Goal: Check status: Check status

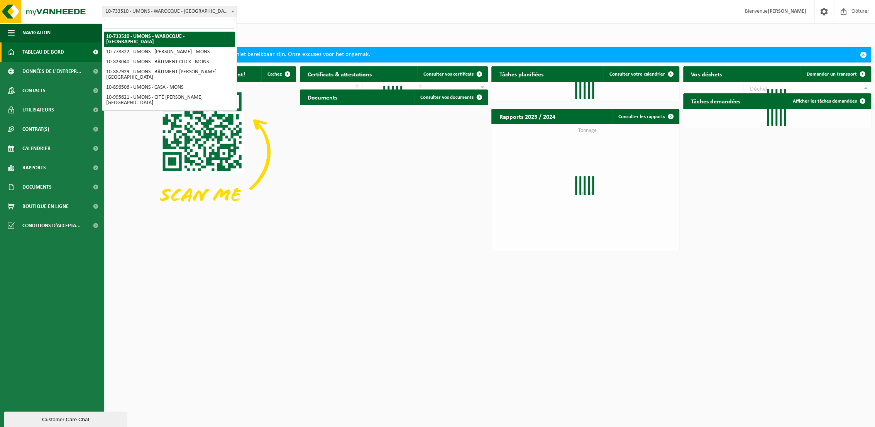
click at [226, 8] on span "10-733510 - UMONS - WAROCQUE - [GEOGRAPHIC_DATA]" at bounding box center [169, 11] width 134 height 11
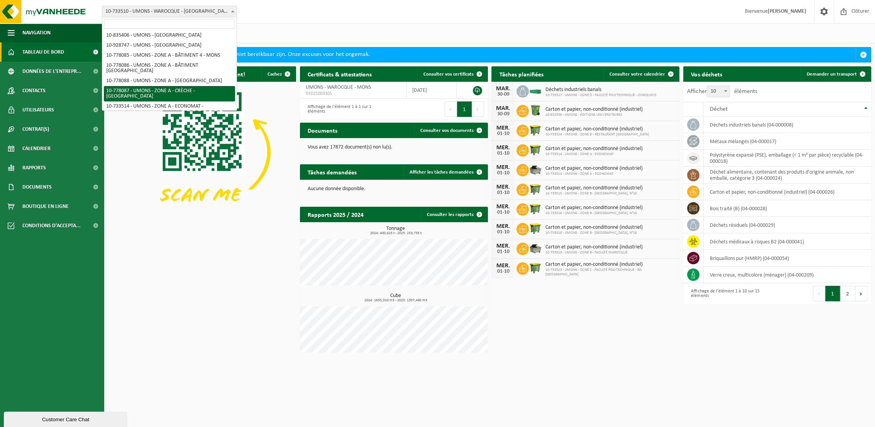
scroll to position [171, 0]
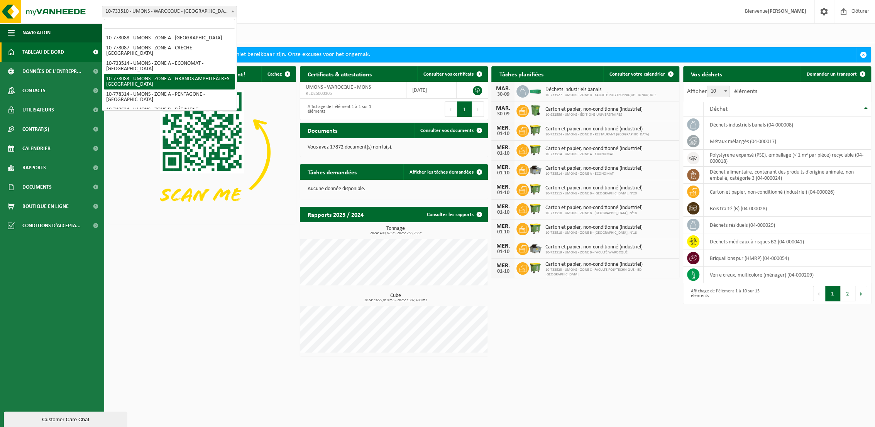
select select "25381"
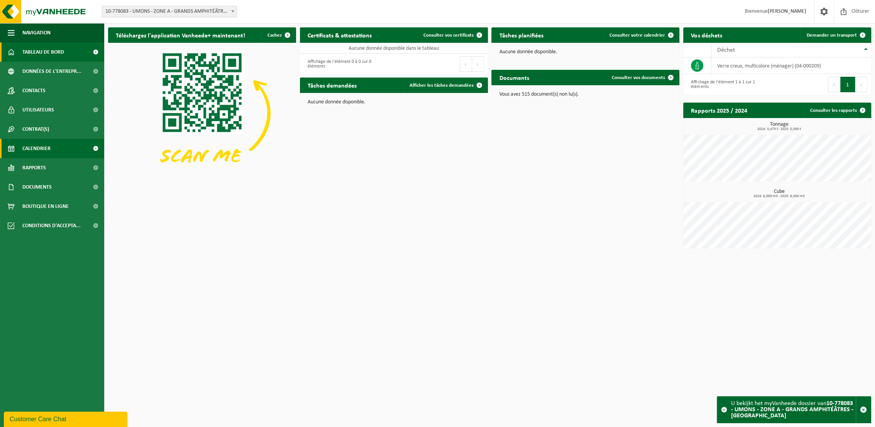
click at [24, 149] on span "Calendrier" at bounding box center [36, 148] width 28 height 19
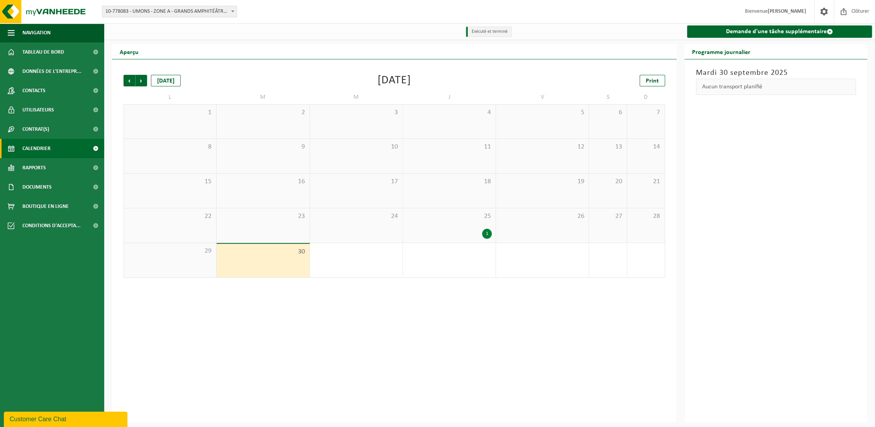
click at [477, 219] on span "25" at bounding box center [449, 216] width 85 height 8
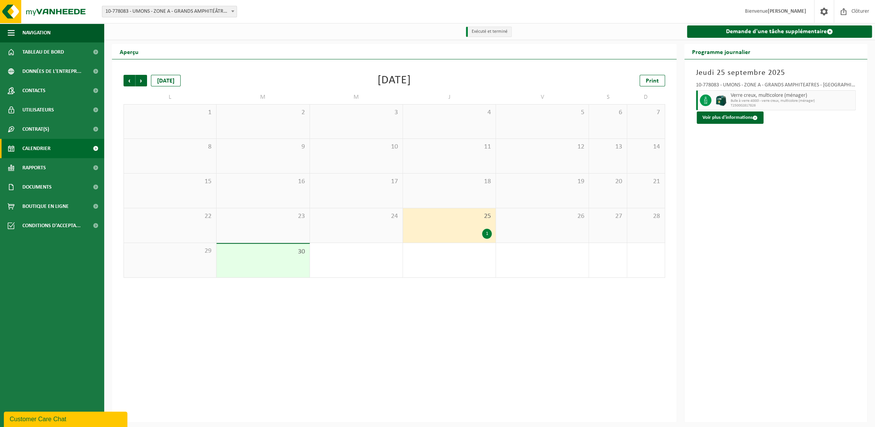
click at [365, 366] on div "Précédent Suivant aujourd'hui Septembre 2025 Print L M M J V S D 1 2 3 4 5 6 7 …" at bounding box center [394, 240] width 565 height 363
click at [142, 85] on span "Suivant" at bounding box center [141, 81] width 12 height 12
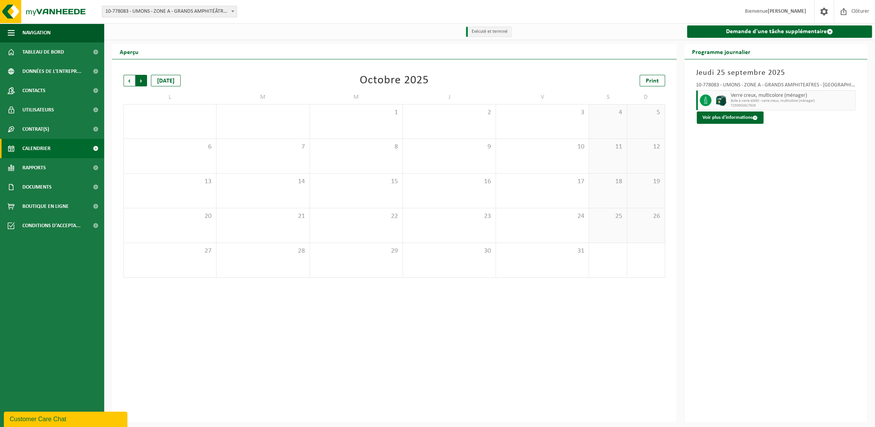
click at [124, 83] on span "Précédent" at bounding box center [129, 81] width 12 height 12
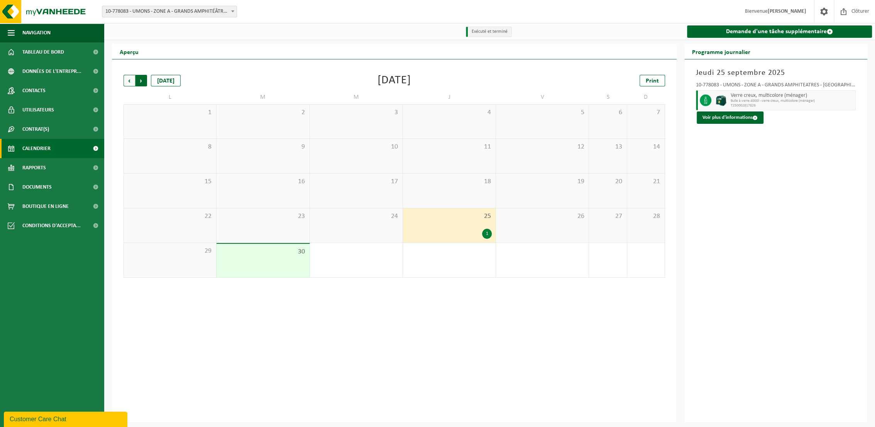
click at [127, 82] on span "Précédent" at bounding box center [129, 81] width 12 height 12
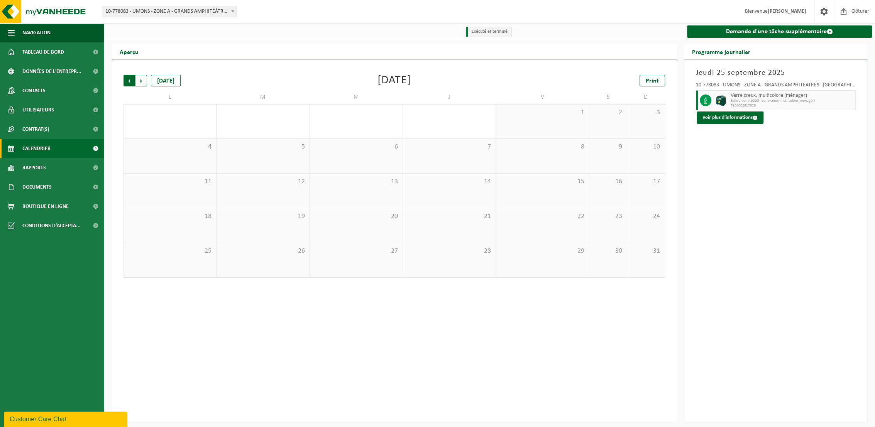
click at [140, 81] on span "Suivant" at bounding box center [141, 81] width 12 height 12
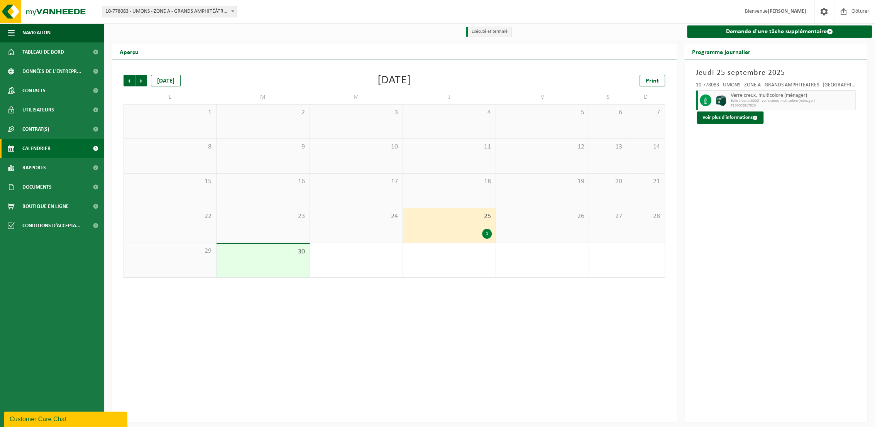
click at [296, 316] on div "Précédent Suivant aujourd'hui Septembre 2025 Print L M M J V S D 1 2 3 4 5 6 7 …" at bounding box center [394, 240] width 565 height 363
click at [139, 81] on span "Suivant" at bounding box center [141, 81] width 12 height 12
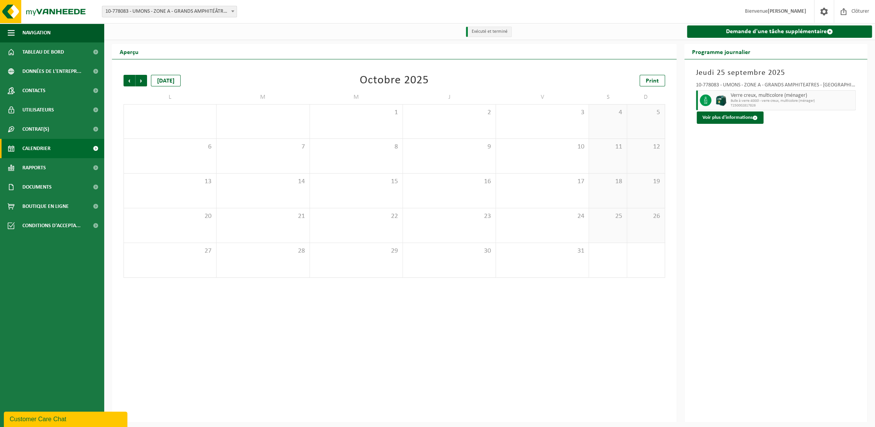
click at [235, 13] on span at bounding box center [233, 11] width 8 height 10
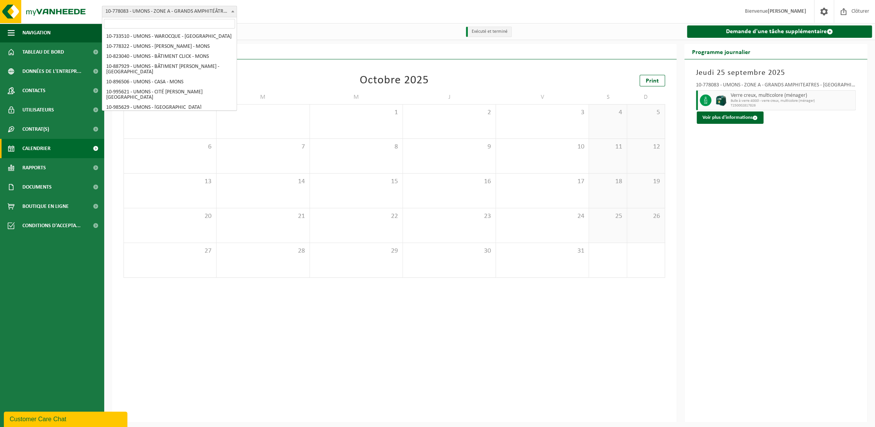
scroll to position [156, 0]
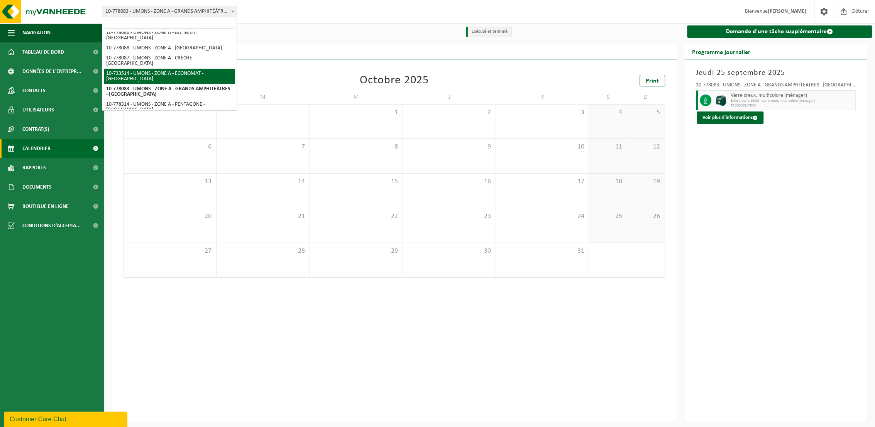
select select "25362"
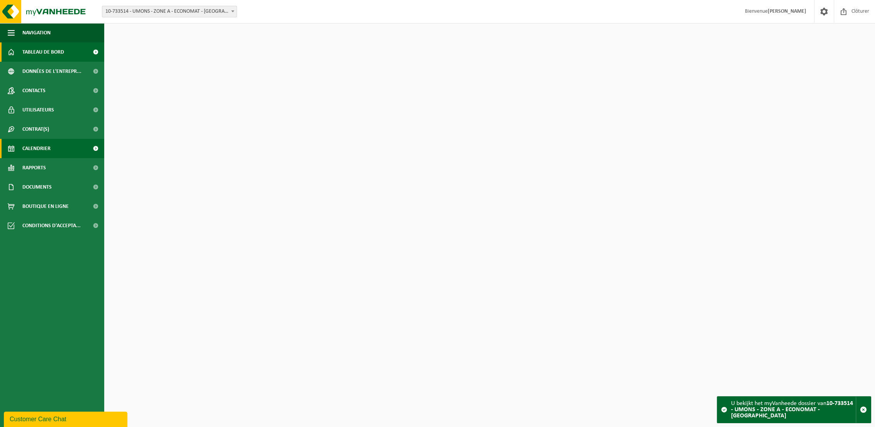
click at [32, 145] on span "Calendrier" at bounding box center [36, 148] width 28 height 19
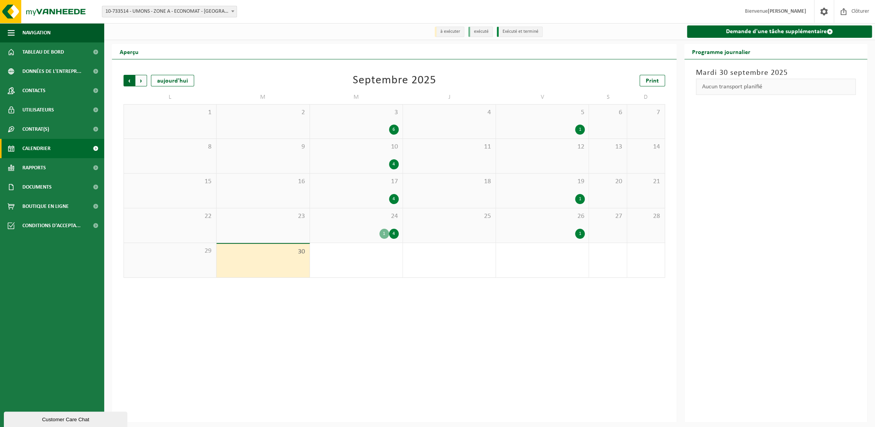
click at [139, 85] on span "Suivant" at bounding box center [141, 81] width 12 height 12
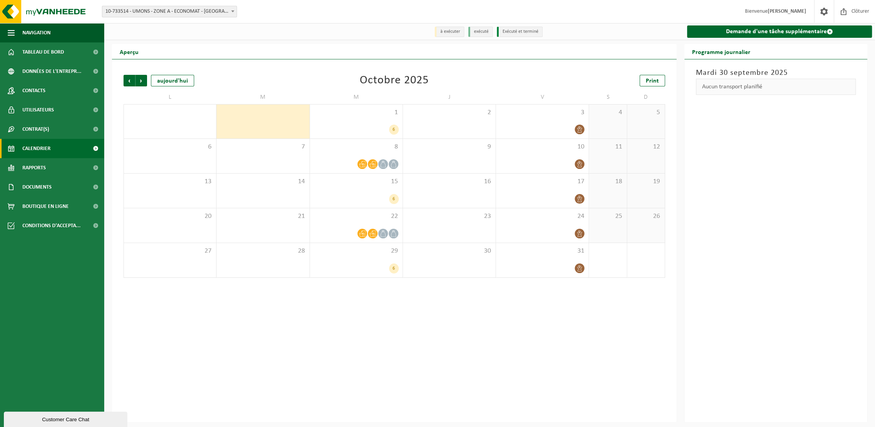
click at [188, 6] on span "10-733514 - UMONS - ZONE A - ECONOMAT - [GEOGRAPHIC_DATA]" at bounding box center [169, 11] width 134 height 11
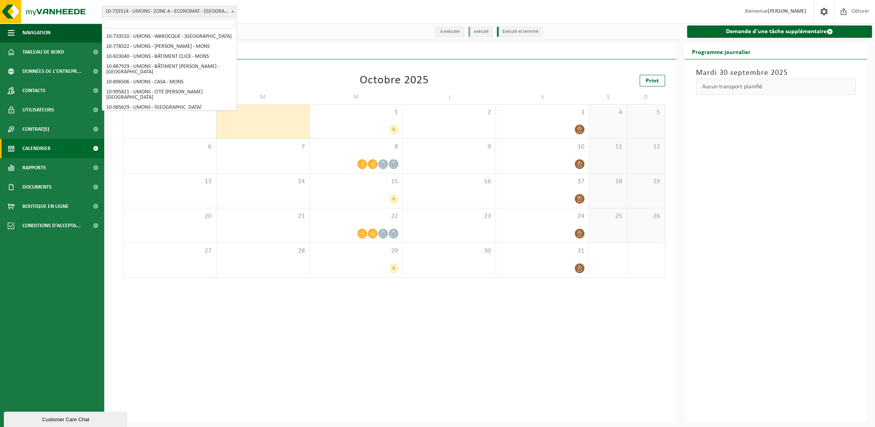
scroll to position [157, 0]
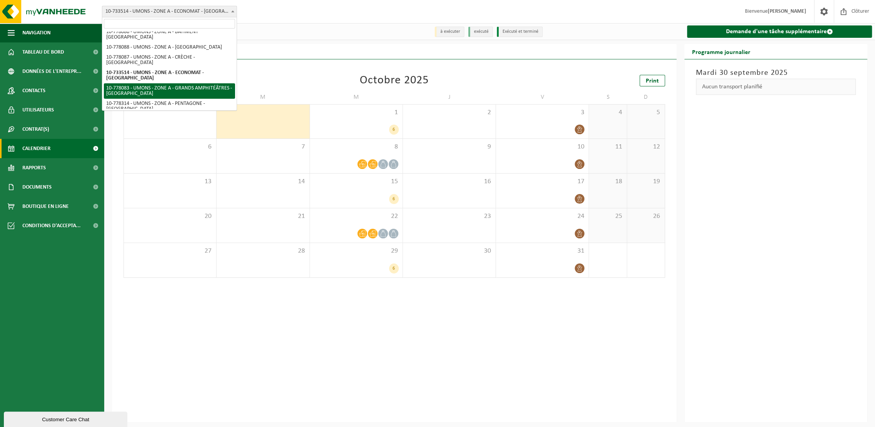
select select "25381"
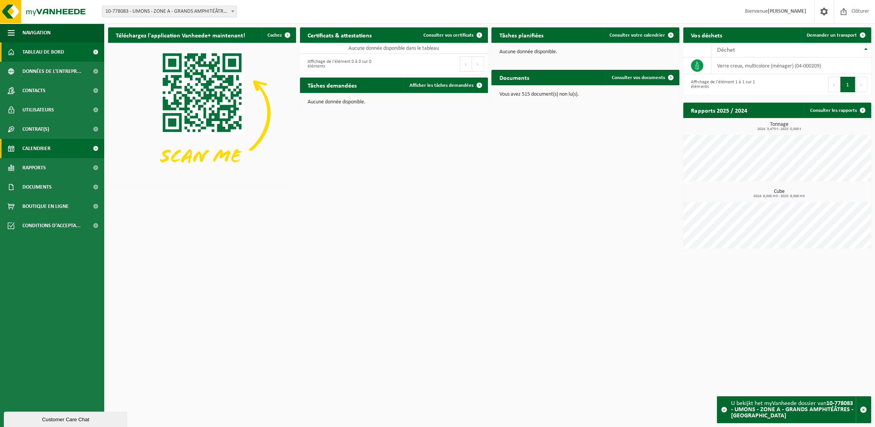
click at [42, 150] on span "Calendrier" at bounding box center [36, 148] width 28 height 19
